Goal: Find specific page/section: Find specific page/section

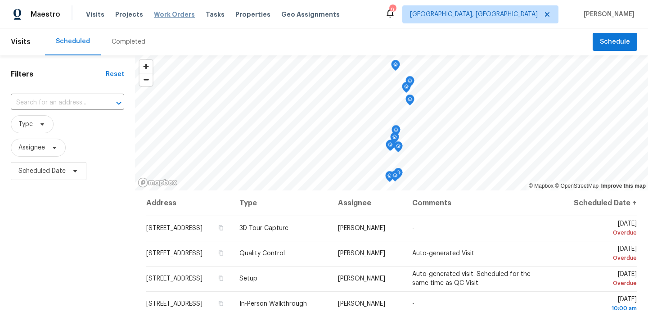
click at [161, 10] on span "Work Orders" at bounding box center [174, 14] width 41 height 9
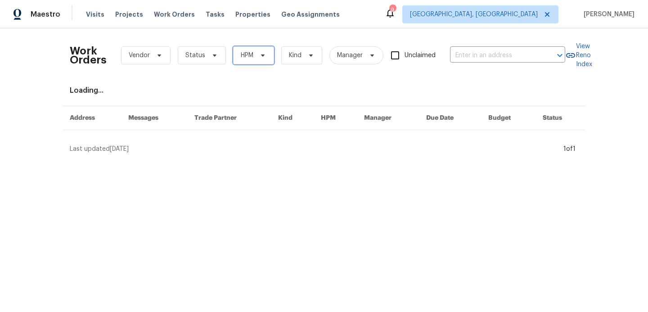
click at [251, 56] on span "HPM" at bounding box center [247, 55] width 13 height 9
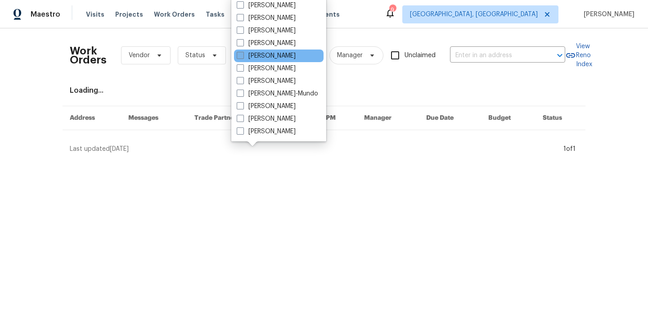
click at [246, 59] on label "[PERSON_NAME]" at bounding box center [266, 55] width 59 height 9
click at [243, 57] on input "[PERSON_NAME]" at bounding box center [240, 54] width 6 height 6
checkbox input "true"
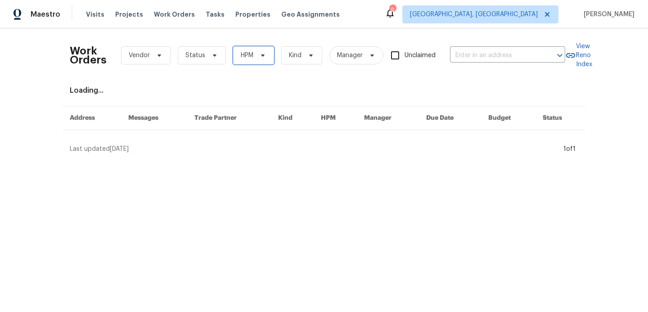
click at [257, 57] on span at bounding box center [262, 55] width 10 height 7
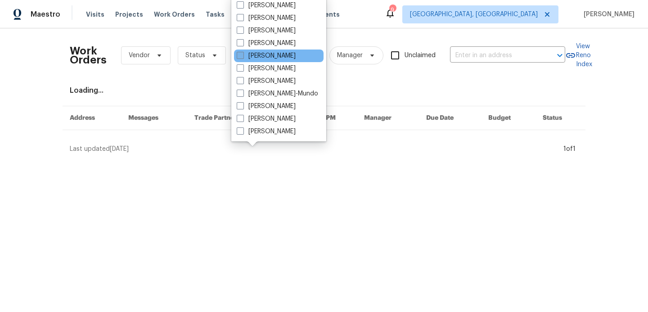
click at [244, 56] on label "[PERSON_NAME]" at bounding box center [266, 55] width 59 height 9
click at [243, 56] on input "[PERSON_NAME]" at bounding box center [240, 54] width 6 height 6
checkbox input "true"
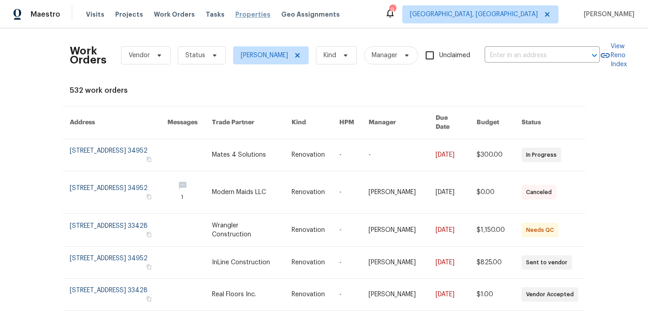
click at [243, 11] on span "Properties" at bounding box center [252, 14] width 35 height 9
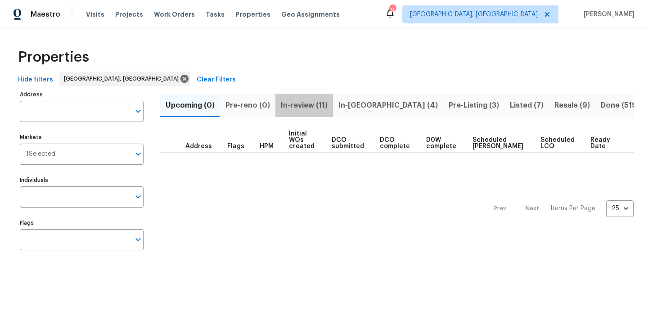
click at [287, 106] on span "In-review (11)" at bounding box center [304, 105] width 47 height 13
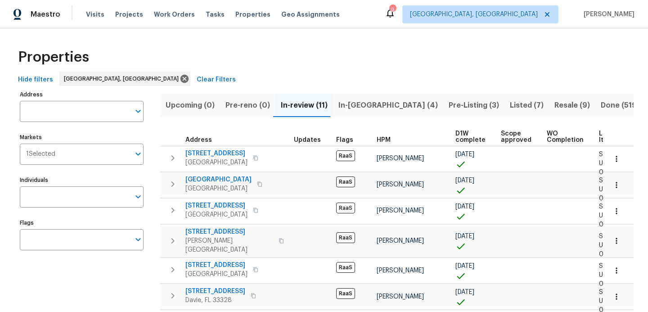
click at [510, 107] on span "Listed (7)" at bounding box center [527, 105] width 34 height 13
